Goal: Information Seeking & Learning: Learn about a topic

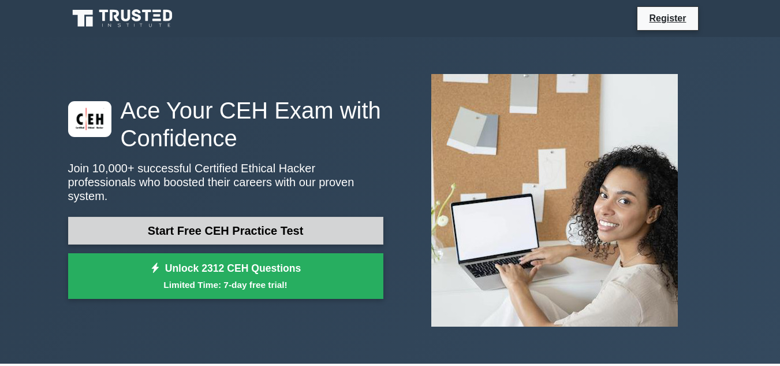
click at [249, 221] on link "Start Free CEH Practice Test" at bounding box center [225, 231] width 315 height 28
click at [212, 233] on link "Start Free CEH Practice Test" at bounding box center [225, 231] width 315 height 28
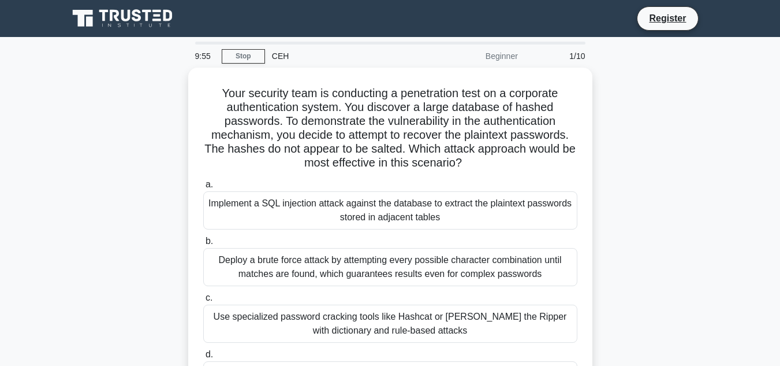
click at [141, 24] on icon at bounding box center [123, 19] width 111 height 22
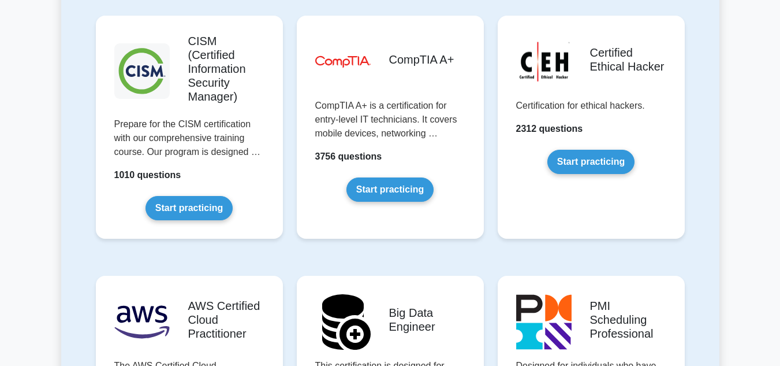
scroll to position [1774, 0]
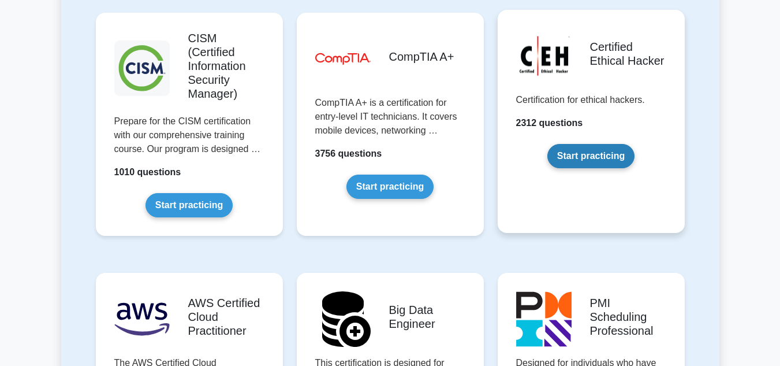
click at [575, 144] on link "Start practicing" at bounding box center [590, 156] width 87 height 24
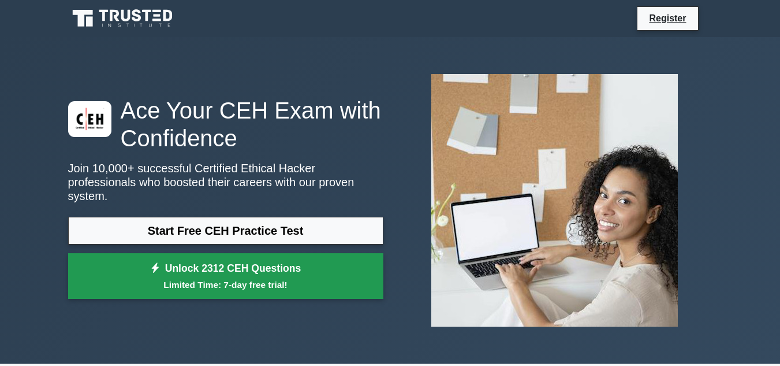
click at [260, 261] on link "Unlock 2312 CEH Questions Limited Time: 7-day free trial!" at bounding box center [225, 276] width 315 height 46
